Goal: Navigation & Orientation: Find specific page/section

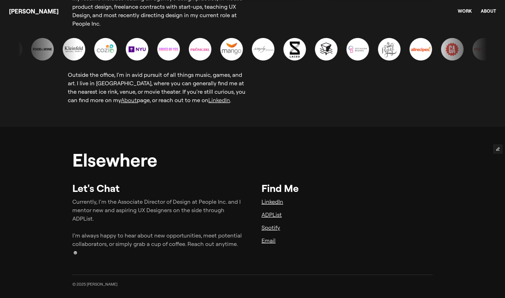
scroll to position [1567, 0]
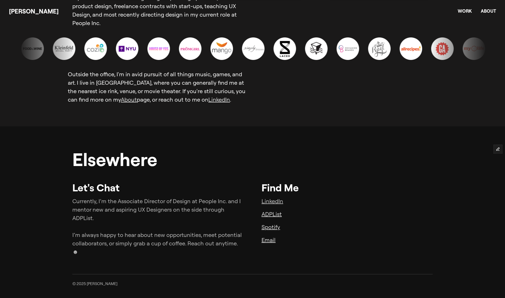
click at [274, 201] on link "LinkedIn" at bounding box center [272, 200] width 22 height 7
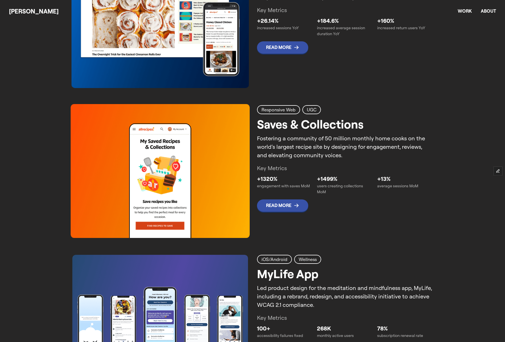
scroll to position [450, 0]
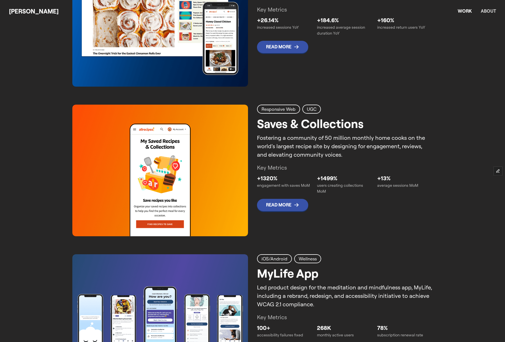
click at [488, 9] on link "About" at bounding box center [487, 11] width 15 height 6
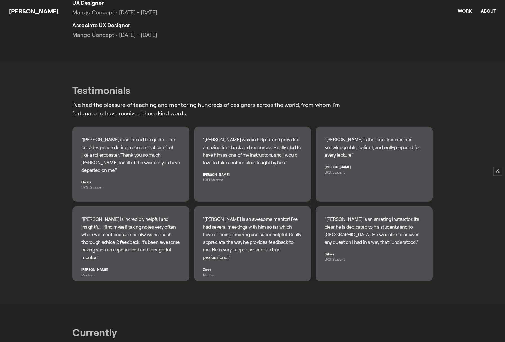
scroll to position [487, 0]
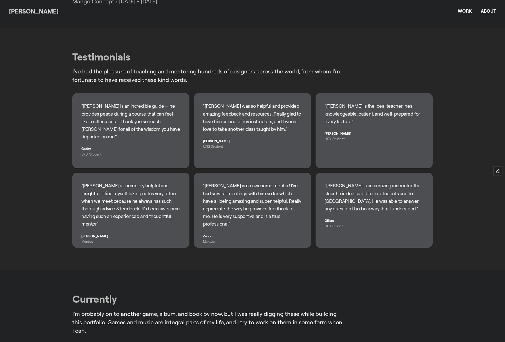
click at [32, 10] on link "[PERSON_NAME]" at bounding box center [33, 11] width 49 height 8
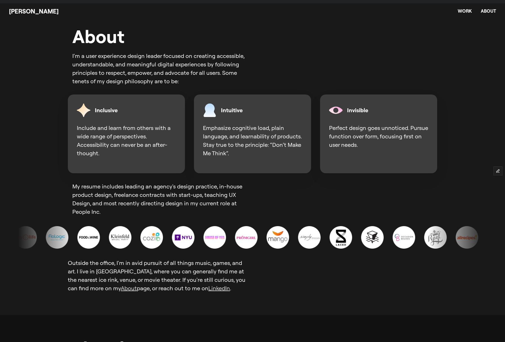
scroll to position [1567, 0]
